Goal: Check status

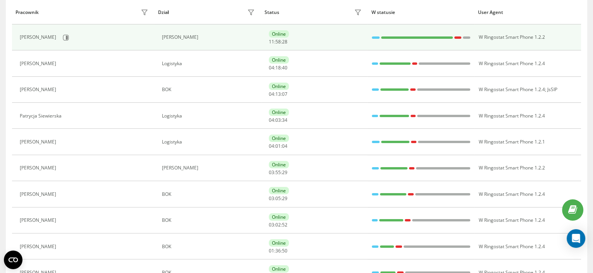
scroll to position [195, 0]
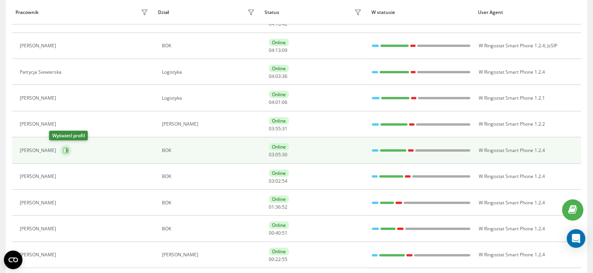
click at [60, 148] on button at bounding box center [66, 150] width 12 height 12
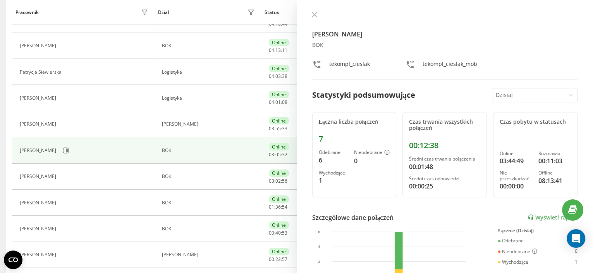
click at [305, 10] on div "[PERSON_NAME] BOK tekompl_cieslak tekompl_cieslak_mob Statystyki podsumowujące …" at bounding box center [445, 136] width 297 height 273
click at [308, 15] on div "[PERSON_NAME] BOK tekompl_cieslak tekompl_cieslak_mob Statystyki podsumowujące …" at bounding box center [445, 136] width 297 height 273
click at [312, 8] on div "[PERSON_NAME] BOK tekompl_cieslak tekompl_cieslak_mob Statystyki podsumowujące …" at bounding box center [445, 136] width 297 height 273
click at [312, 15] on icon at bounding box center [314, 14] width 5 height 5
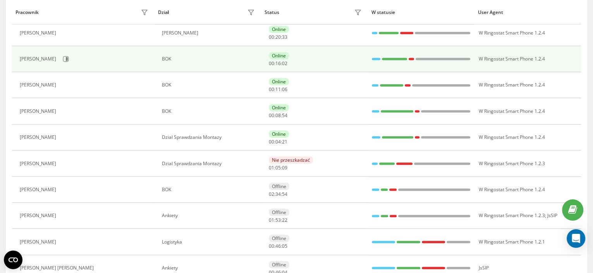
scroll to position [530, 0]
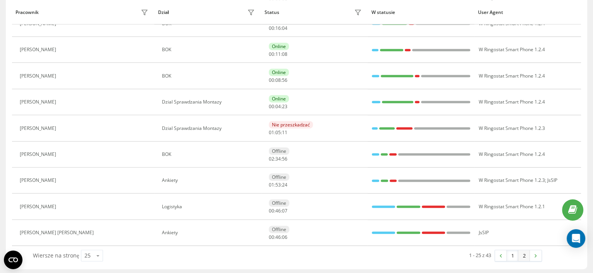
click at [527, 253] on link "2" at bounding box center [524, 255] width 12 height 11
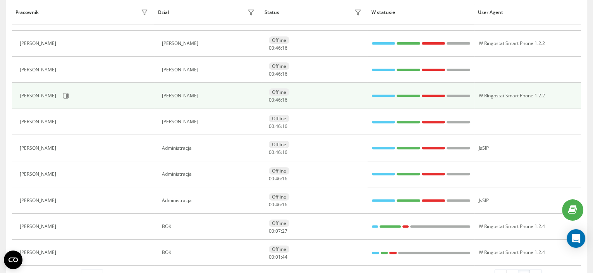
scroll to position [348, 0]
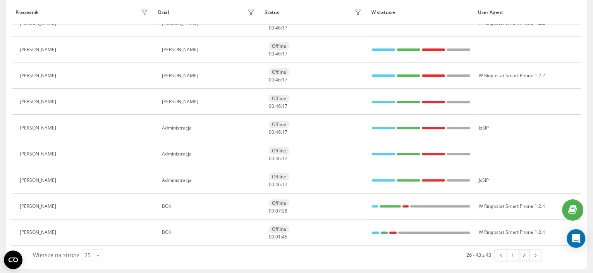
click at [518, 255] on link "2" at bounding box center [524, 254] width 12 height 11
click at [514, 255] on link "1" at bounding box center [512, 254] width 12 height 11
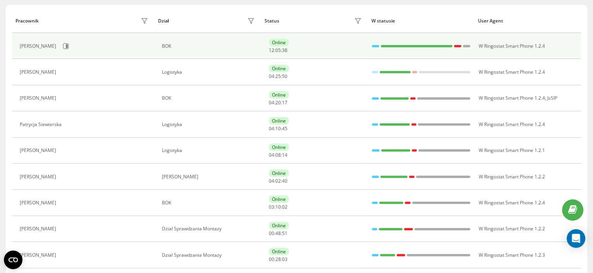
scroll to position [98, 0]
